Goal: Task Accomplishment & Management: Manage account settings

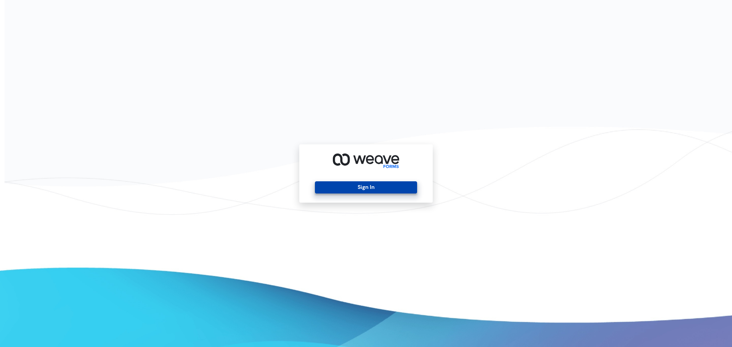
click at [367, 185] on button "Sign In" at bounding box center [366, 187] width 102 height 12
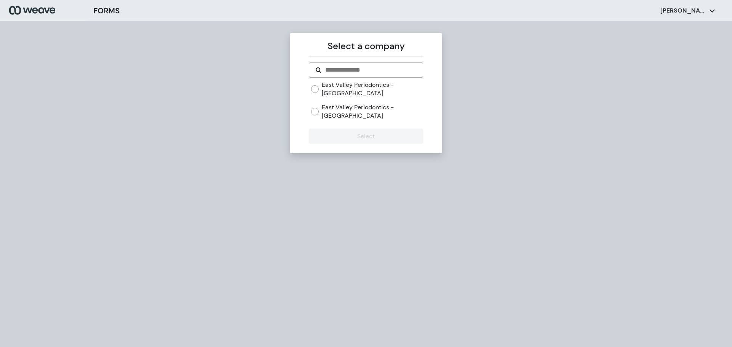
click at [386, 111] on label "East Valley Periodontics - [GEOGRAPHIC_DATA]" at bounding box center [372, 111] width 101 height 16
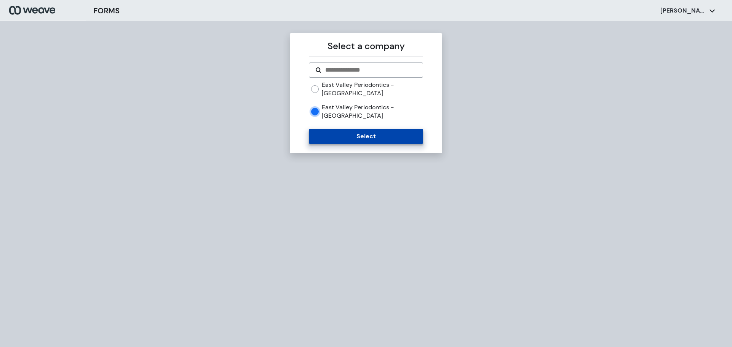
click at [373, 129] on button "Select" at bounding box center [366, 136] width 114 height 15
